Goal: Task Accomplishment & Management: Use online tool/utility

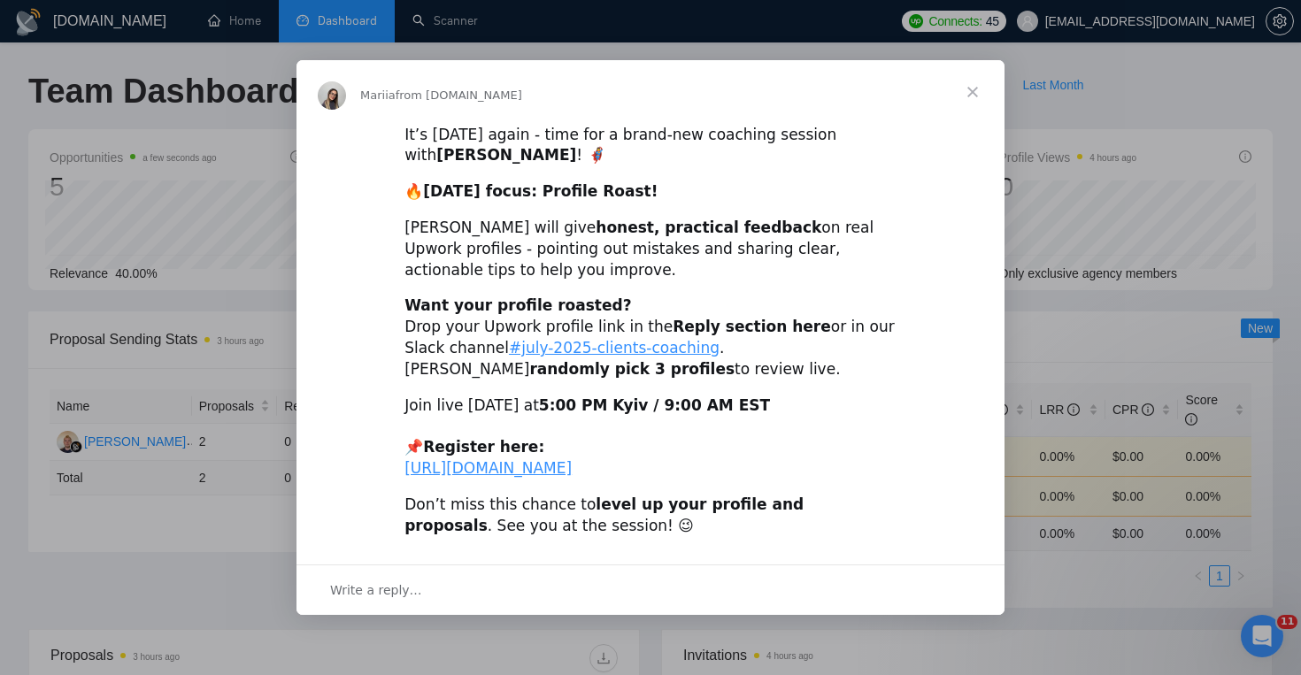
click at [966, 69] on span "Close" at bounding box center [973, 92] width 64 height 64
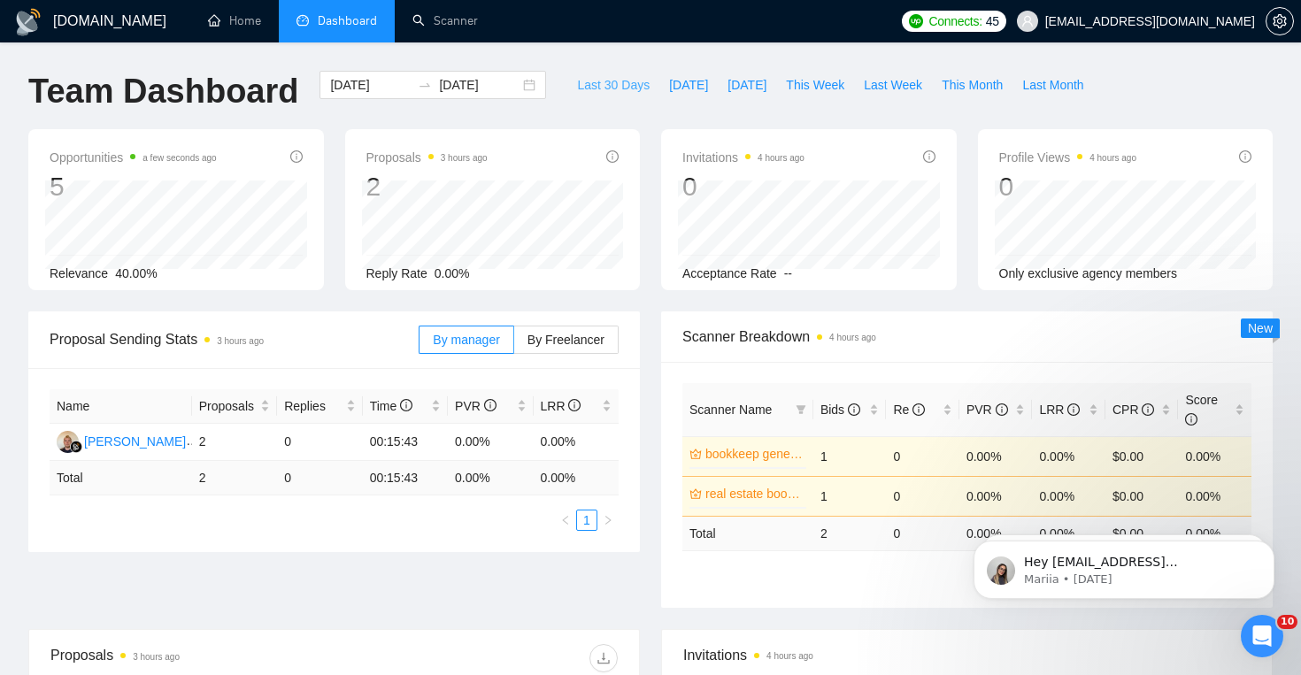
click at [629, 92] on span "Last 30 Days" at bounding box center [613, 84] width 73 height 19
type input "[DATE]"
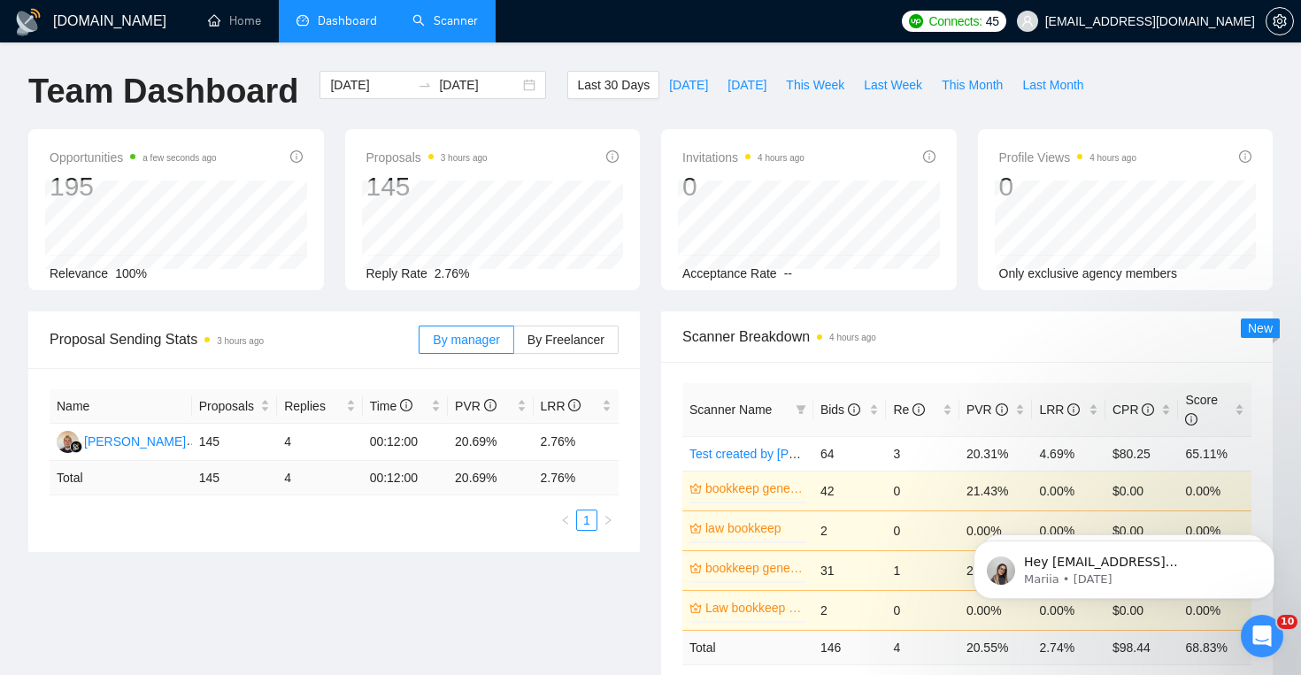
click at [458, 27] on link "Scanner" at bounding box center [444, 20] width 65 height 15
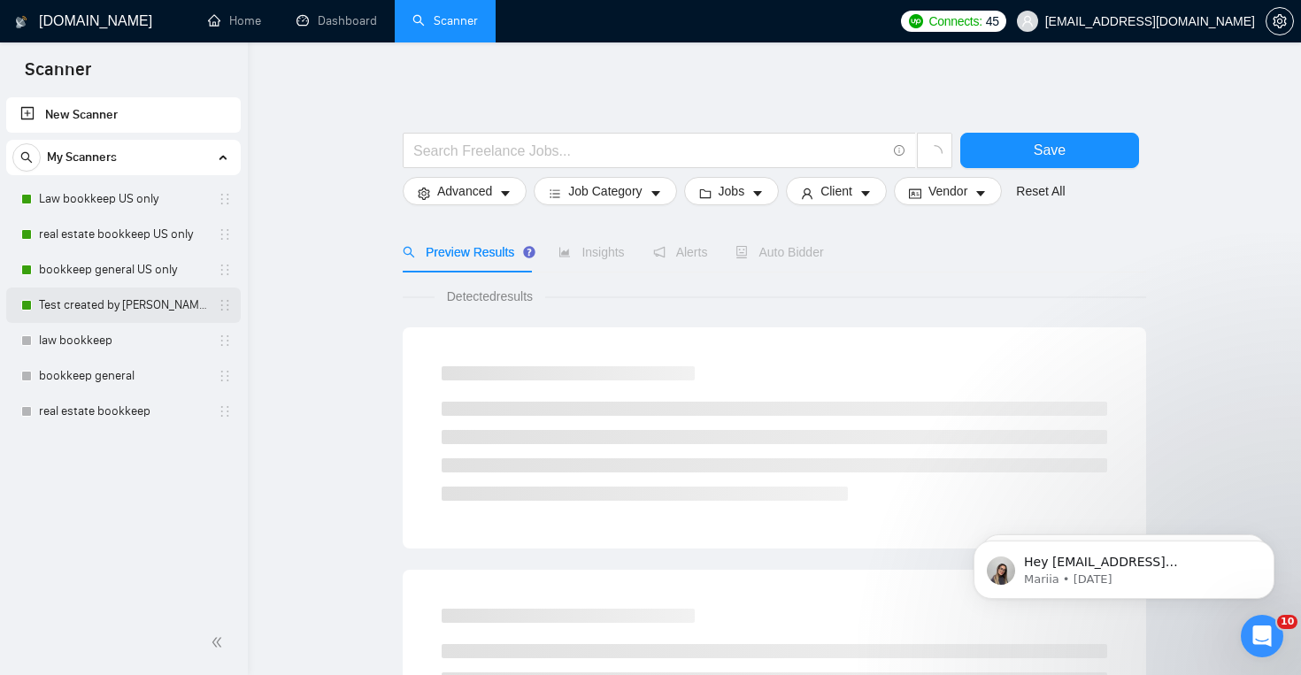
click at [140, 296] on link "Test created by [PERSON_NAME]" at bounding box center [123, 305] width 168 height 35
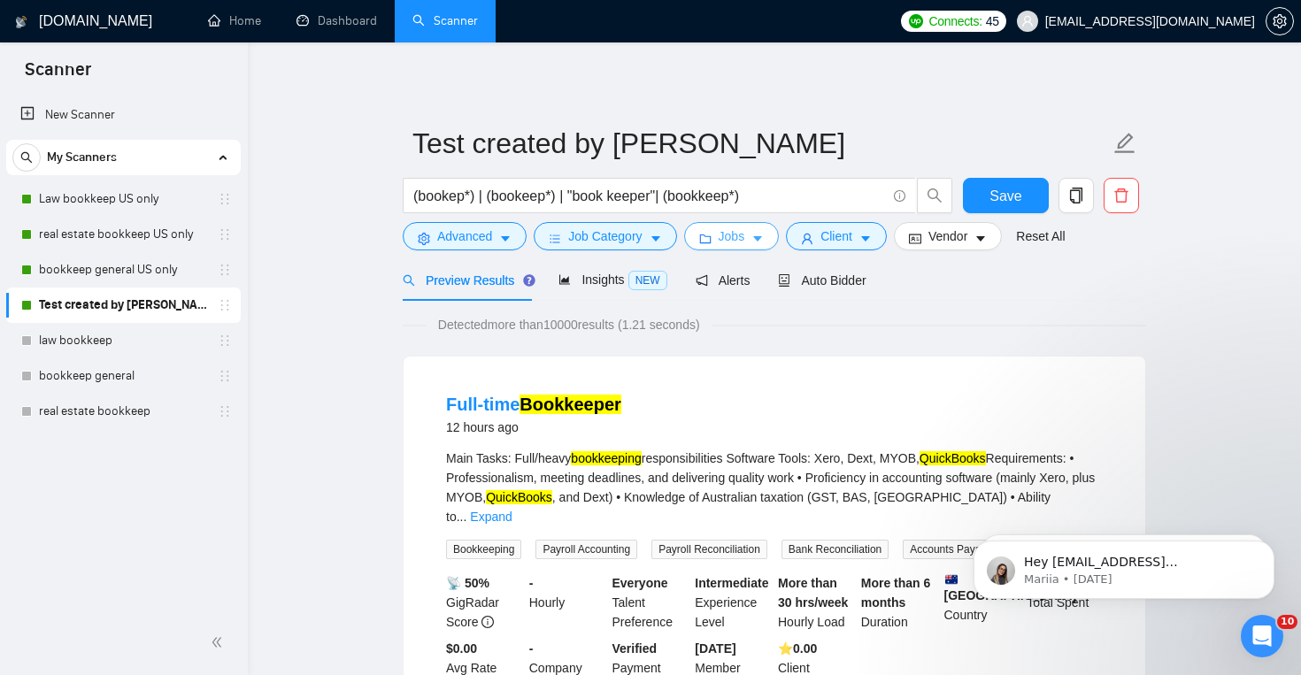
click at [753, 242] on button "Jobs" at bounding box center [732, 236] width 96 height 28
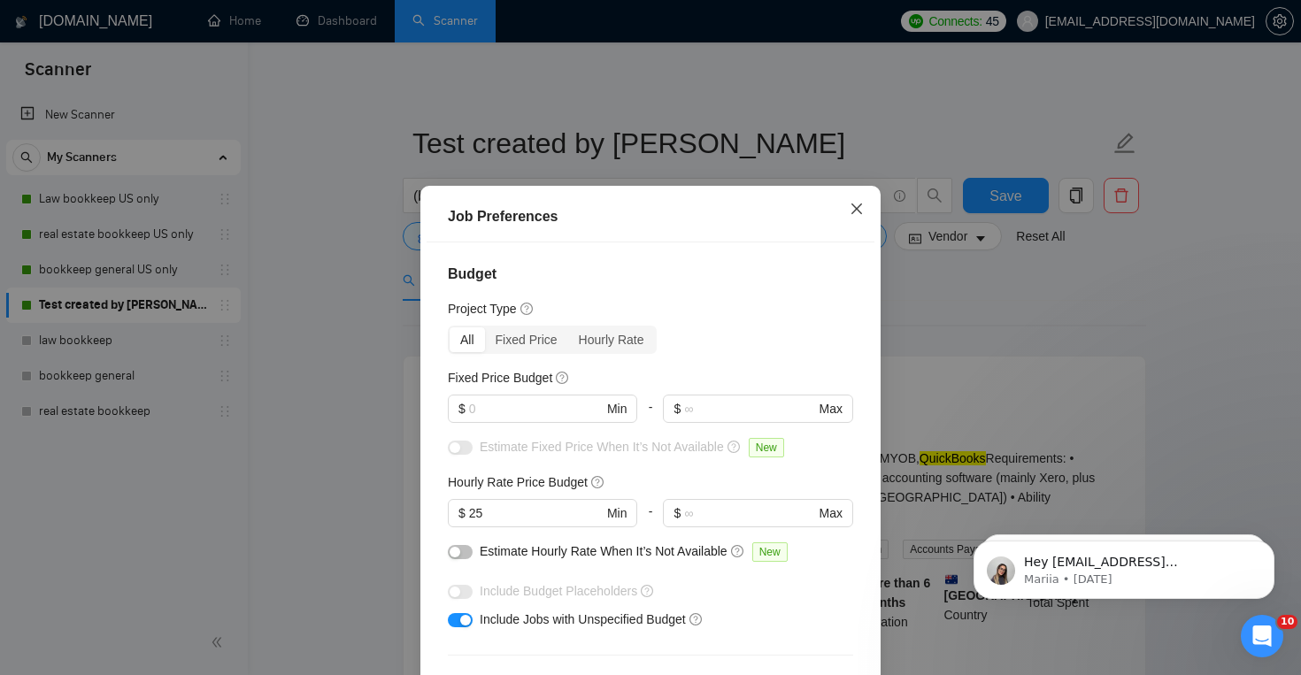
click at [848, 206] on span "Close" at bounding box center [857, 210] width 48 height 48
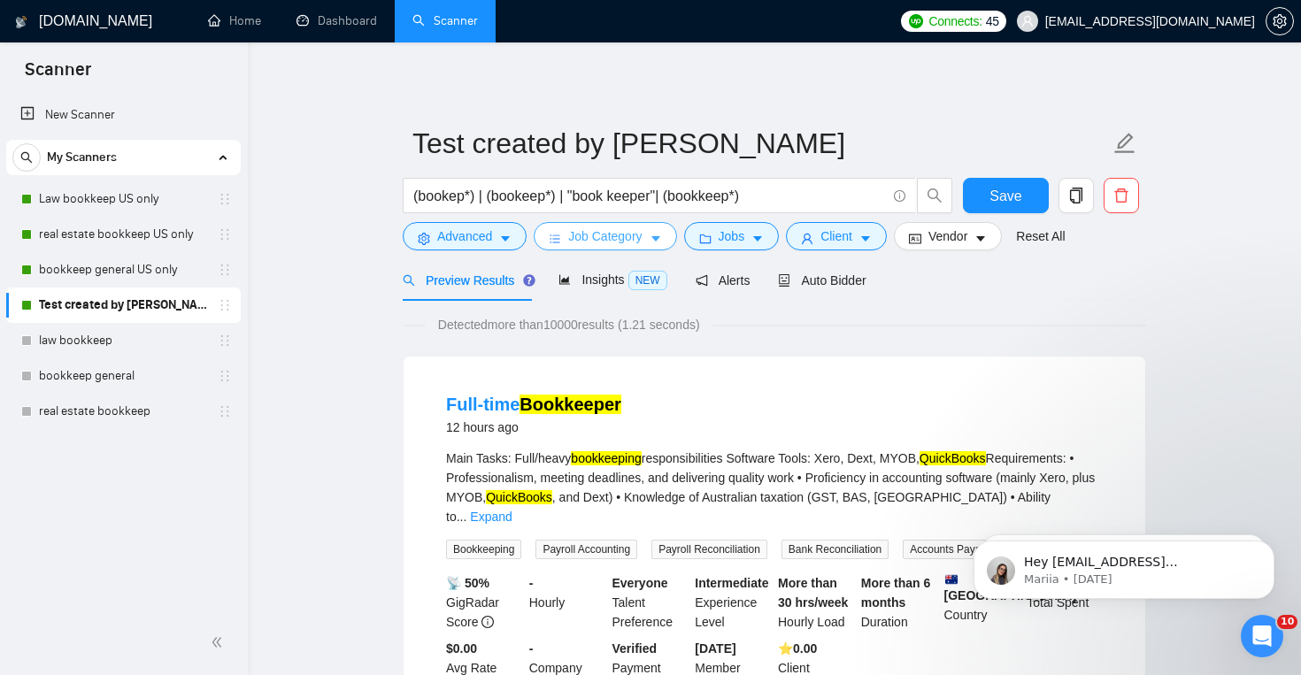
click at [642, 239] on span "Job Category" at bounding box center [604, 236] width 73 height 19
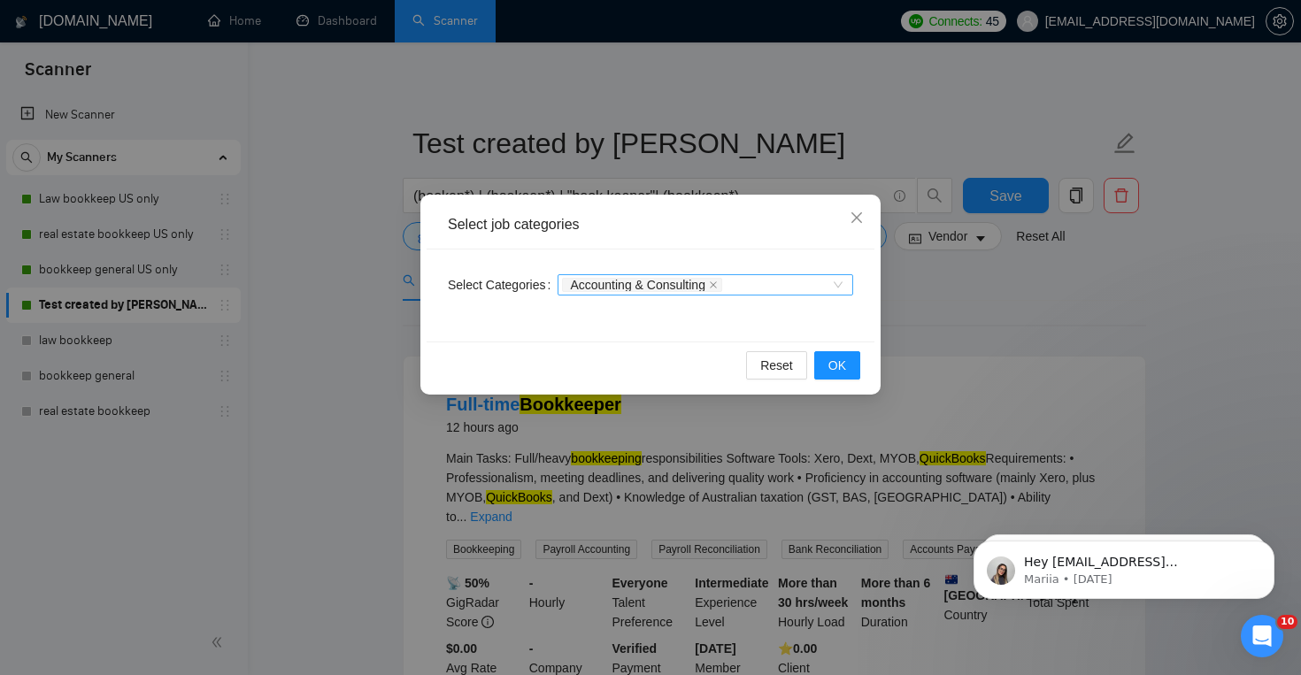
click at [793, 289] on div "Accounting & Consulting" at bounding box center [696, 285] width 269 height 18
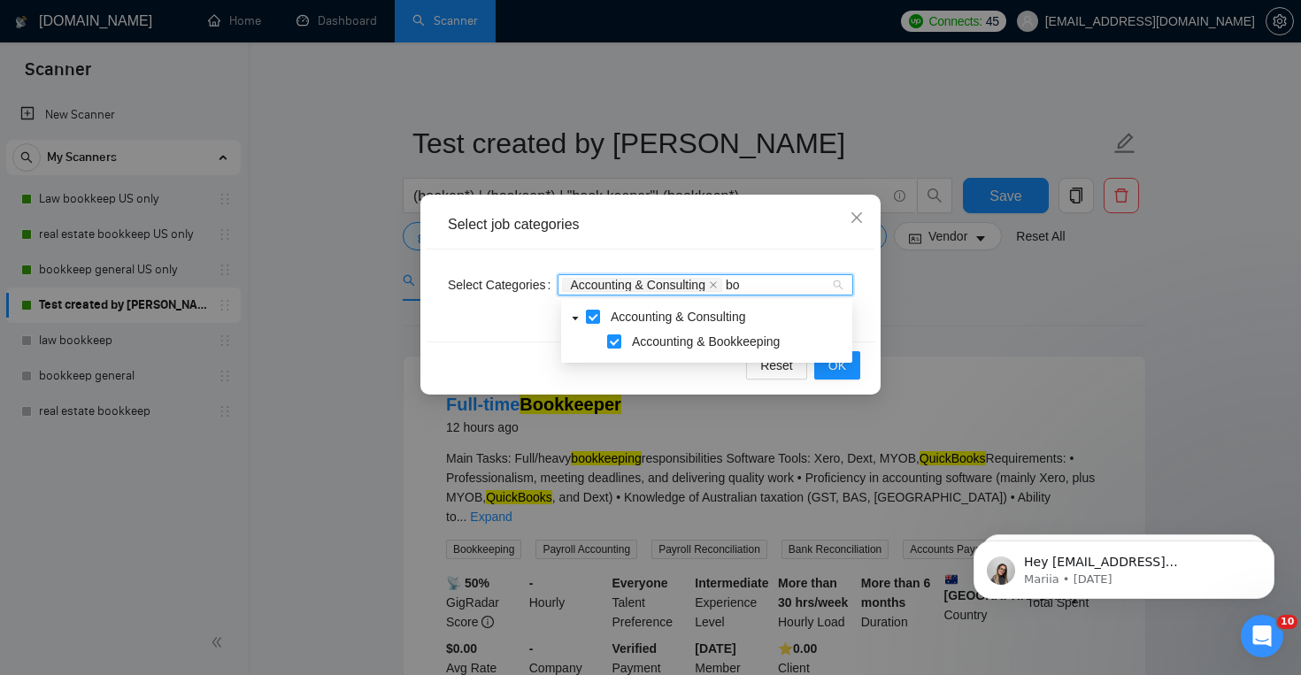
type input "b"
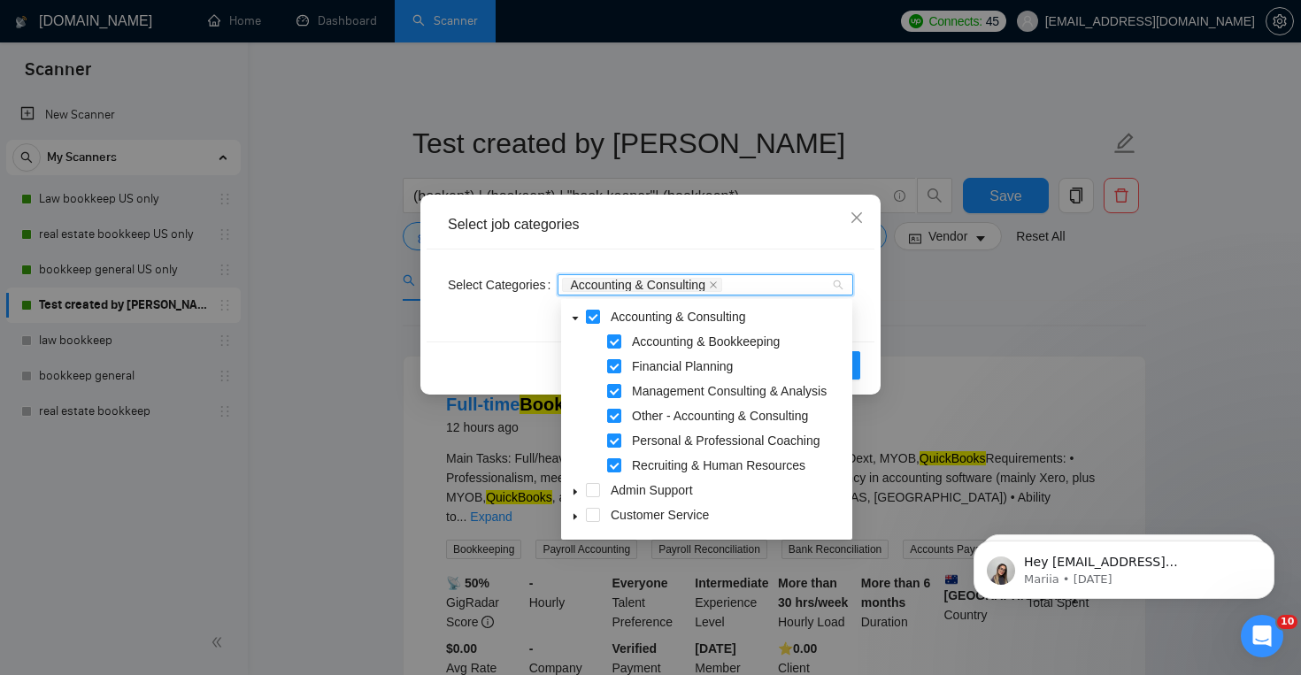
click at [616, 447] on span at bounding box center [614, 441] width 14 height 14
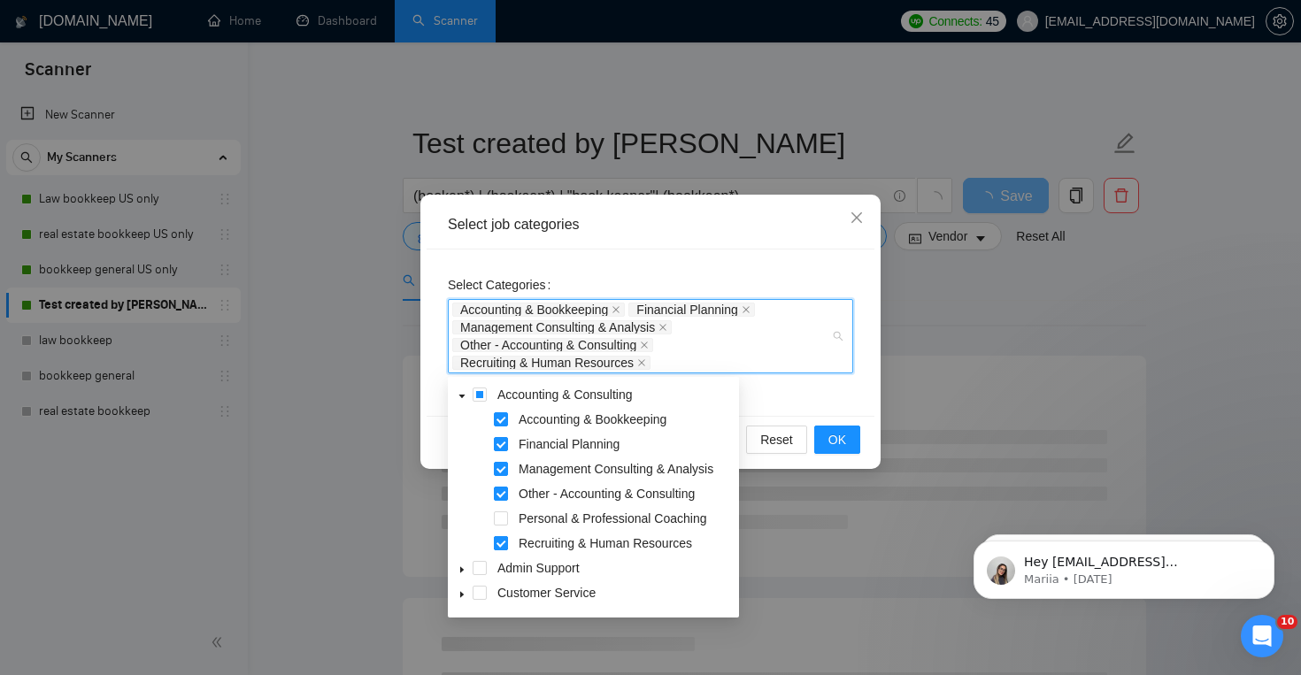
click at [505, 545] on span at bounding box center [501, 543] width 14 height 14
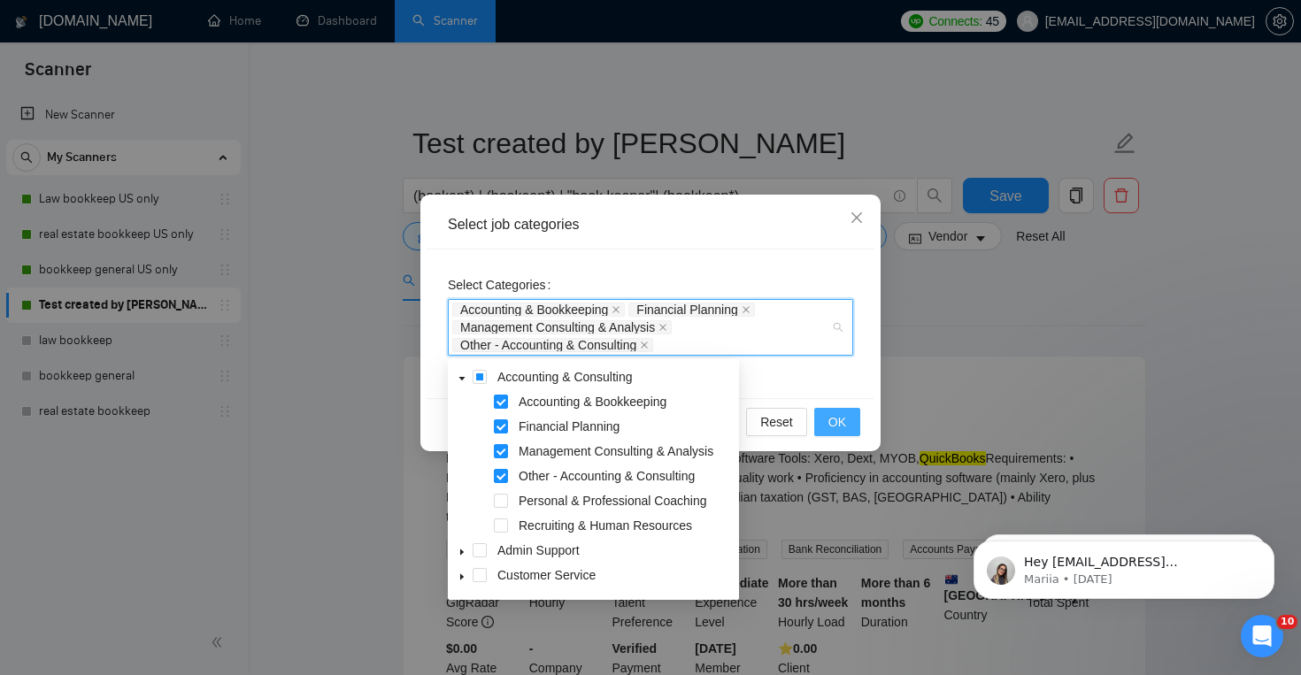
click at [839, 426] on span "OK" at bounding box center [837, 421] width 18 height 19
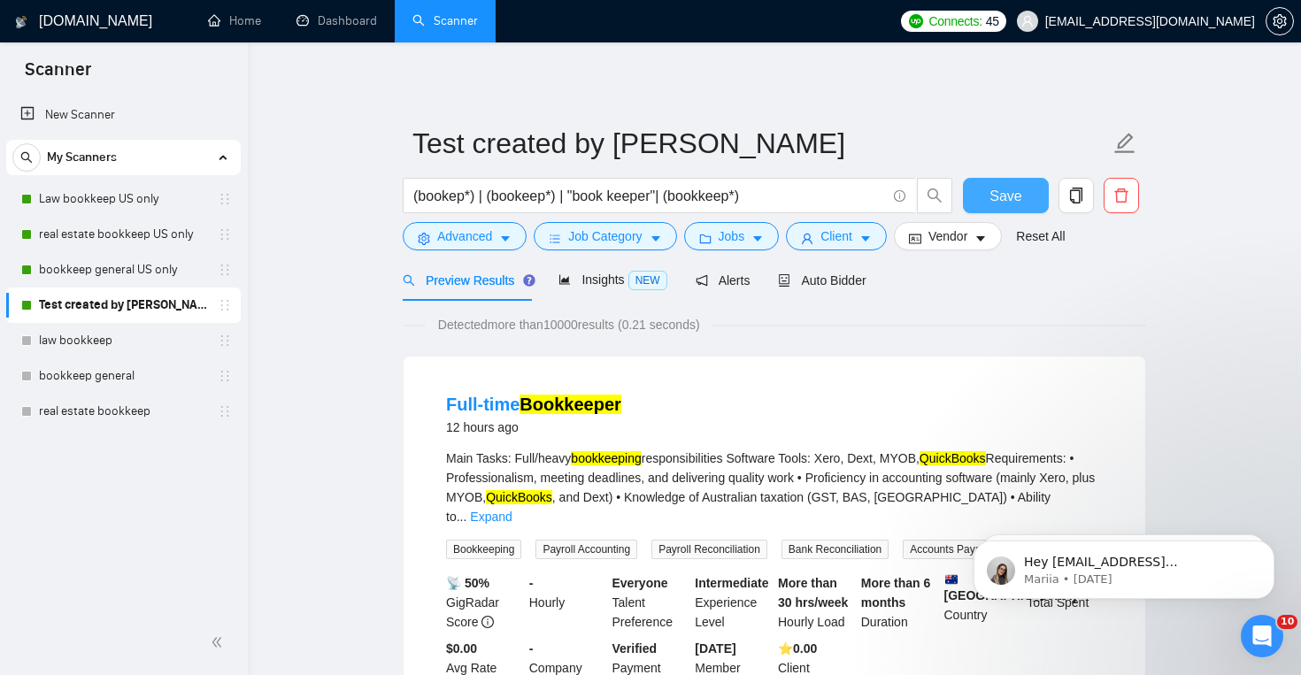
click at [992, 180] on button "Save" at bounding box center [1006, 195] width 86 height 35
